Goal: Check status: Check status

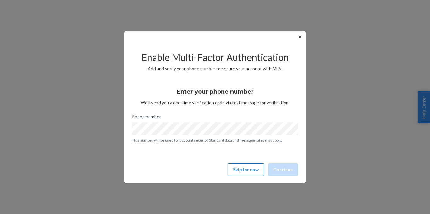
click at [242, 172] on button "Skip for now" at bounding box center [245, 169] width 36 height 13
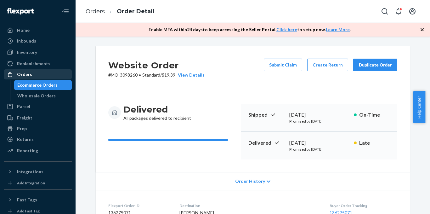
click at [43, 72] on div "Orders" at bounding box center [37, 74] width 67 height 9
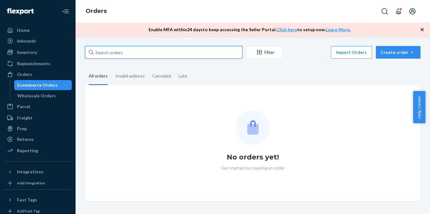
click at [150, 55] on input "text" at bounding box center [163, 52] width 157 height 13
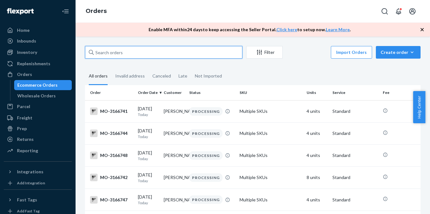
click at [150, 55] on input "text" at bounding box center [163, 52] width 157 height 13
paste input "3134495"
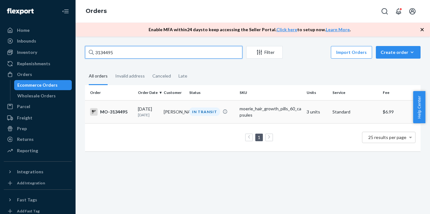
type input "3134495"
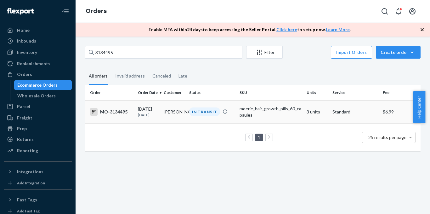
click at [121, 110] on div "MO-3134495" at bounding box center [111, 112] width 43 height 8
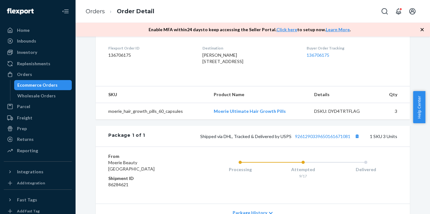
scroll to position [189, 0]
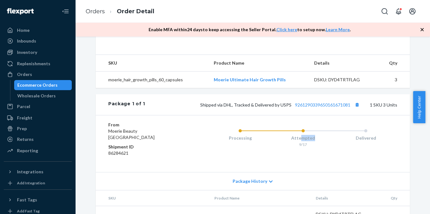
drag, startPoint x: 299, startPoint y: 145, endPoint x: 323, endPoint y: 150, distance: 24.1
click at [321, 147] on div "Attempted 9/17" at bounding box center [302, 136] width 63 height 25
click at [253, 165] on div "Processing Attempted 9/17 Delivered" at bounding box center [290, 143] width 214 height 44
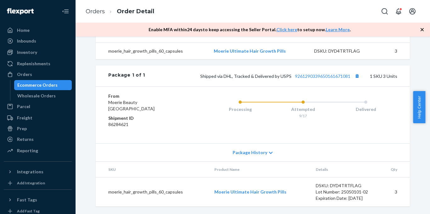
scroll to position [230, 0]
click at [322, 76] on link "9261290339650161671081" at bounding box center [322, 75] width 55 height 5
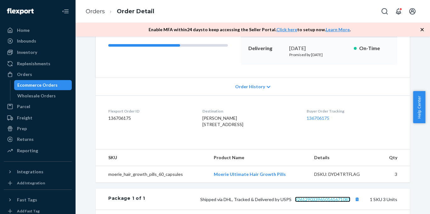
scroll to position [189, 0]
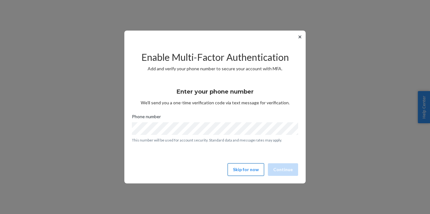
click at [252, 168] on button "Skip for now" at bounding box center [245, 169] width 36 height 13
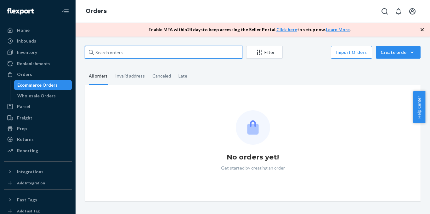
click at [135, 52] on input "text" at bounding box center [163, 52] width 157 height 13
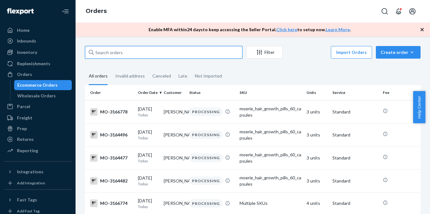
paste input "3088389"
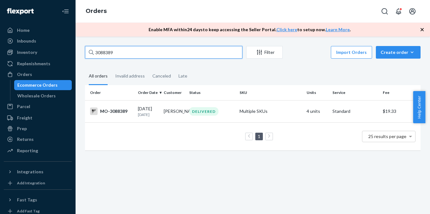
type input "3088389"
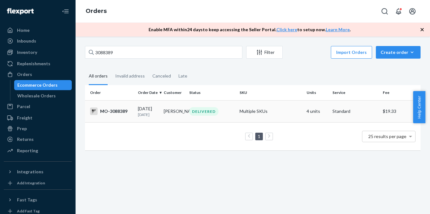
click at [191, 111] on div "DELIVERED" at bounding box center [203, 111] width 29 height 8
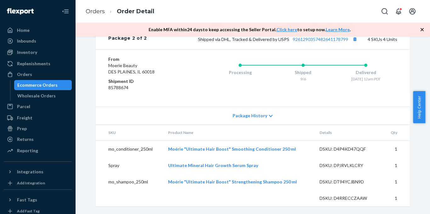
scroll to position [473, 0]
click at [35, 72] on div "Orders" at bounding box center [37, 74] width 67 height 9
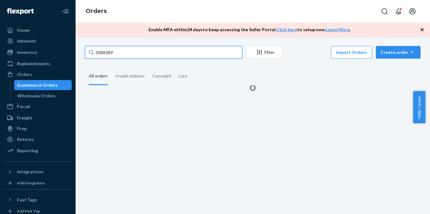
click at [116, 53] on input "3088389" at bounding box center [163, 52] width 157 height 13
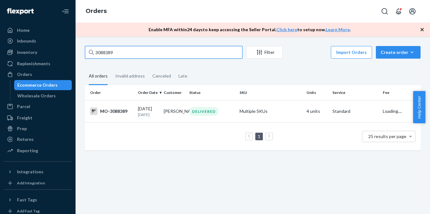
click at [116, 53] on input "3088389" at bounding box center [163, 52] width 157 height 13
paste input "147151"
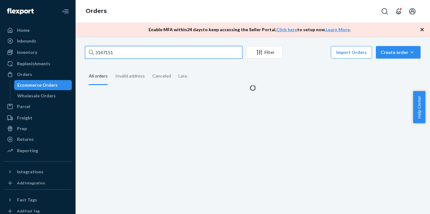
type input "3147151"
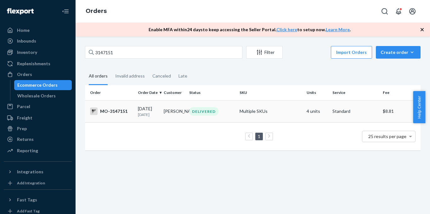
click at [115, 114] on div "MO-3147151" at bounding box center [111, 111] width 43 height 8
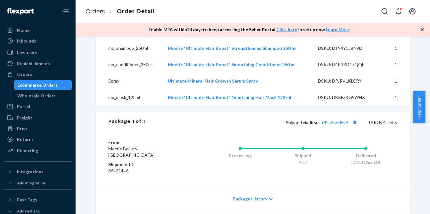
scroll to position [315, 0]
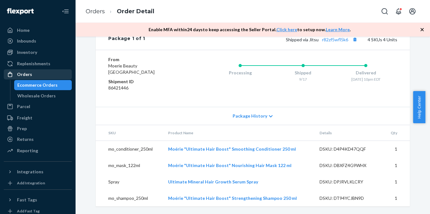
click at [45, 71] on div "Orders" at bounding box center [37, 74] width 67 height 9
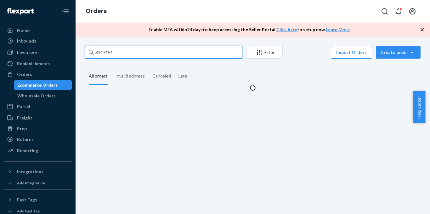
click at [137, 51] on input "3147151" at bounding box center [163, 52] width 157 height 13
paste input "524888"
type input "524888"
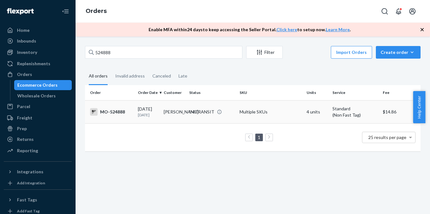
click at [121, 112] on div "MO-524888" at bounding box center [111, 112] width 43 height 8
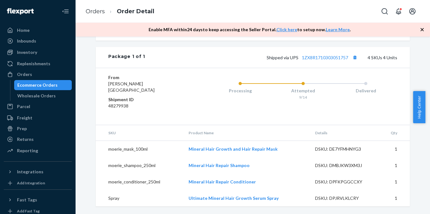
scroll to position [323, 0]
click at [47, 76] on div "Orders" at bounding box center [37, 74] width 67 height 9
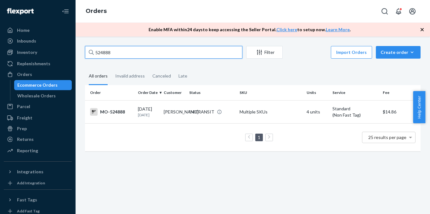
click at [141, 53] on input "524888" at bounding box center [163, 52] width 157 height 13
paste input "3102022"
type input "3102022"
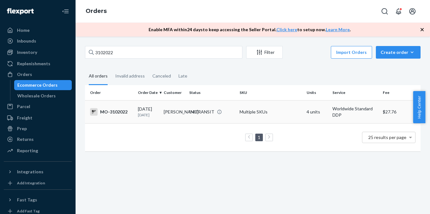
click at [113, 118] on td "MO-3102022" at bounding box center [110, 111] width 50 height 23
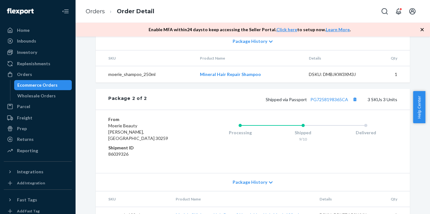
scroll to position [433, 0]
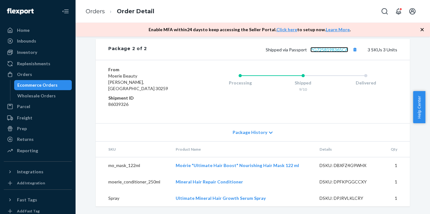
click at [337, 52] on link "PG7258198365CA" at bounding box center [329, 49] width 38 height 5
click at [353, 53] on button "Copy tracking number" at bounding box center [354, 49] width 8 height 8
